Goal: Task Accomplishment & Management: Manage account settings

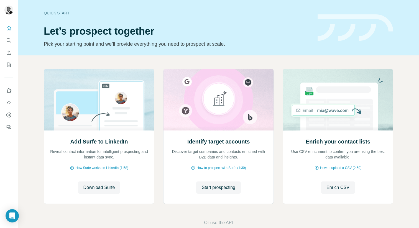
click at [349, 18] on img at bounding box center [355, 27] width 76 height 27
click at [101, 188] on span "Download Surfe" at bounding box center [99, 187] width 32 height 7
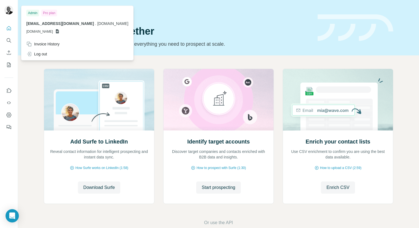
click at [8, 12] on img at bounding box center [8, 10] width 9 height 9
click at [41, 54] on div "Log out" at bounding box center [36, 54] width 21 height 6
click at [42, 55] on div "Log out" at bounding box center [36, 54] width 21 height 6
click at [43, 33] on span "[DOMAIN_NAME]" at bounding box center [39, 31] width 27 height 5
click at [59, 33] on icon at bounding box center [57, 31] width 3 height 4
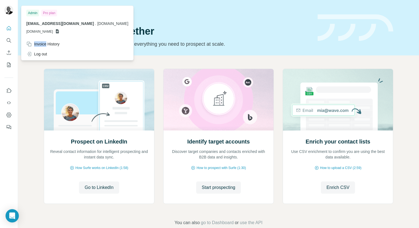
click at [59, 33] on icon at bounding box center [57, 31] width 3 height 4
click at [53, 33] on span "GSHEETSLEADLEG.COM" at bounding box center [39, 31] width 27 height 5
click at [42, 33] on span "GSHEETSLEADLEG.COM" at bounding box center [39, 31] width 27 height 5
click at [59, 32] on icon at bounding box center [57, 31] width 3 height 4
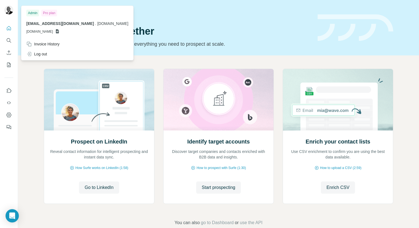
click at [53, 32] on span "GSHEETSLEADLEG.COM" at bounding box center [39, 31] width 27 height 5
click at [35, 32] on span "GSHEETSLEADLEG.COM" at bounding box center [39, 31] width 27 height 5
click at [35, 54] on div "Log out" at bounding box center [36, 54] width 21 height 6
click at [34, 54] on div "Log out" at bounding box center [36, 54] width 21 height 6
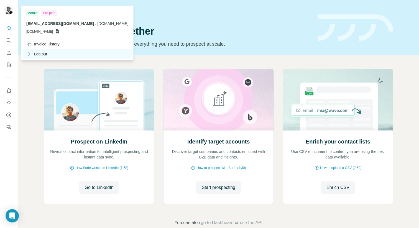
click at [51, 54] on div "Log out" at bounding box center [77, 54] width 109 height 10
